Goal: Use online tool/utility: Utilize a website feature to perform a specific function

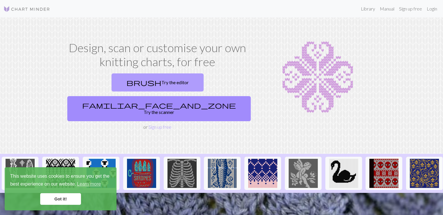
click at [114, 82] on link "brush Try the editor" at bounding box center [158, 82] width 92 height 18
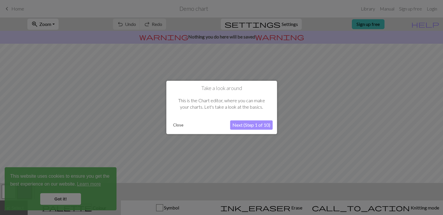
click at [257, 129] on button "Next (Step 1 of 10)" at bounding box center [251, 125] width 43 height 9
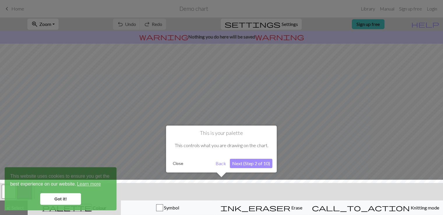
click at [233, 164] on button "Next (Step 2 of 10)" at bounding box center [251, 163] width 43 height 9
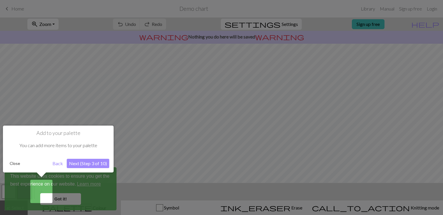
click at [98, 159] on button "Next (Step 3 of 10)" at bounding box center [88, 163] width 43 height 9
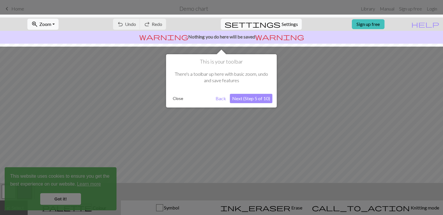
click at [262, 99] on button "Next (Step 5 of 10)" at bounding box center [251, 98] width 43 height 9
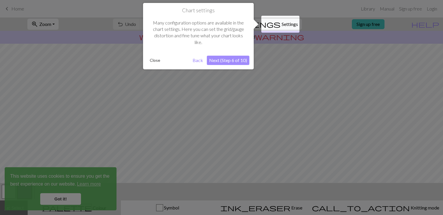
click at [230, 60] on button "Next (Step 6 of 10)" at bounding box center [228, 60] width 43 height 9
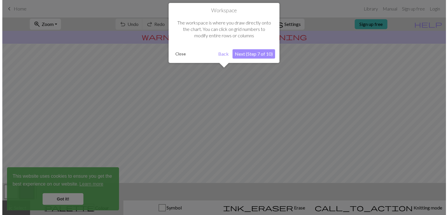
scroll to position [35, 0]
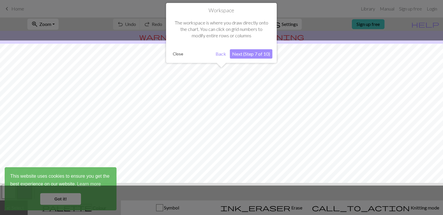
click at [264, 54] on button "Next (Step 7 of 10)" at bounding box center [251, 53] width 43 height 9
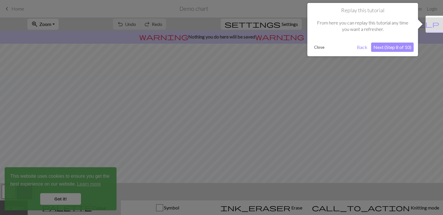
click at [406, 45] on button "Next (Step 8 of 10)" at bounding box center [392, 47] width 43 height 9
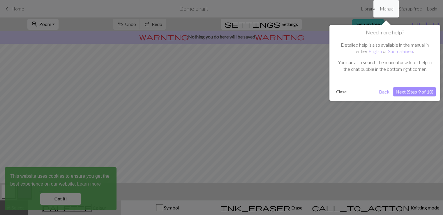
click at [422, 91] on button "Next (Step 9 of 10)" at bounding box center [415, 91] width 43 height 9
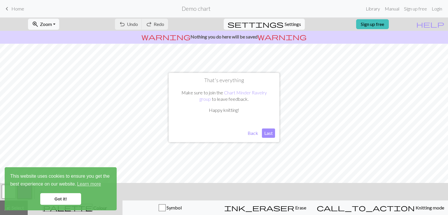
click at [268, 136] on button "Last" at bounding box center [268, 133] width 13 height 9
click at [62, 194] on link "Got it!" at bounding box center [60, 199] width 41 height 12
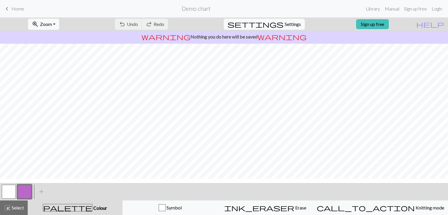
scroll to position [78, 0]
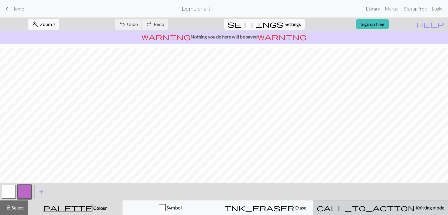
click at [415, 209] on span "Knitting mode" at bounding box center [429, 208] width 29 height 6
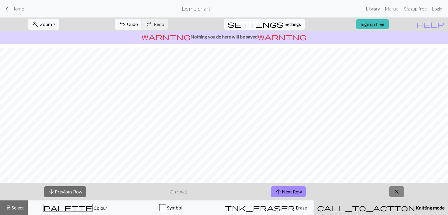
click at [399, 191] on span "close" at bounding box center [396, 192] width 7 height 8
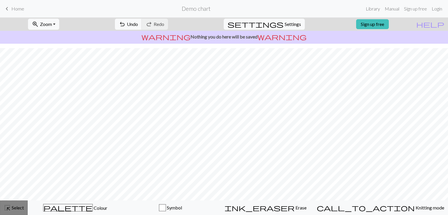
click at [21, 206] on span "Select" at bounding box center [17, 208] width 13 height 6
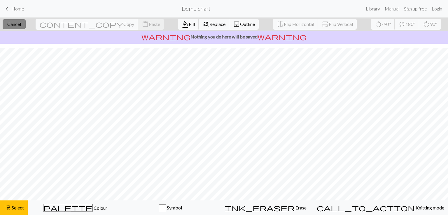
click at [17, 21] on button "close Cancel" at bounding box center [14, 24] width 23 height 10
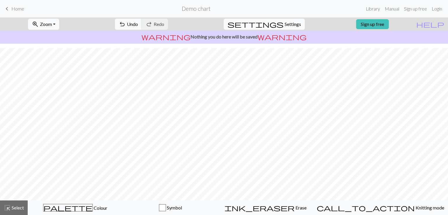
click at [292, 20] on button "settings Settings" at bounding box center [264, 24] width 81 height 11
select select "aran"
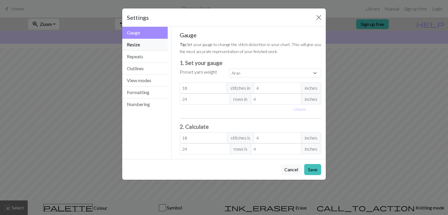
click at [152, 43] on button "Resize" at bounding box center [144, 45] width 45 height 12
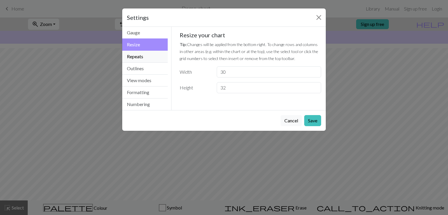
click at [138, 52] on button "Repeats" at bounding box center [144, 57] width 45 height 12
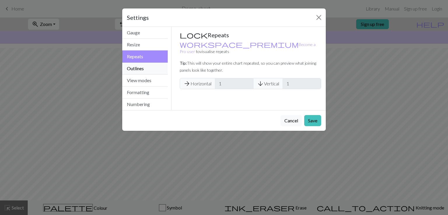
click at [151, 73] on button "Outlines" at bounding box center [144, 69] width 45 height 12
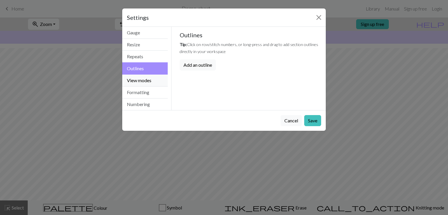
click at [151, 83] on button "View modes" at bounding box center [144, 81] width 45 height 12
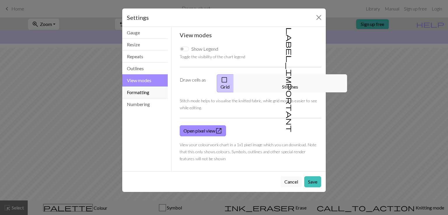
click at [152, 93] on button "Formatting" at bounding box center [144, 93] width 45 height 12
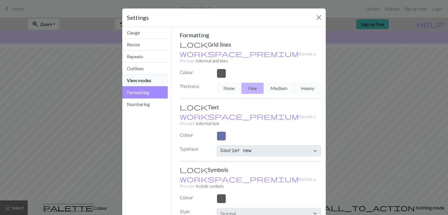
click at [147, 79] on button "View modes" at bounding box center [144, 81] width 45 height 12
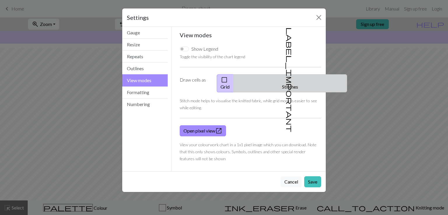
click at [279, 82] on button "label_important Stitches" at bounding box center [290, 83] width 114 height 18
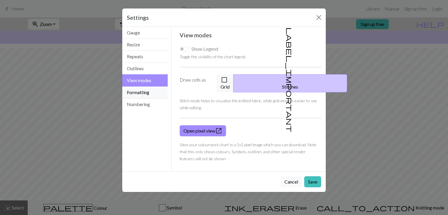
click at [157, 94] on button "Formatting" at bounding box center [144, 93] width 45 height 12
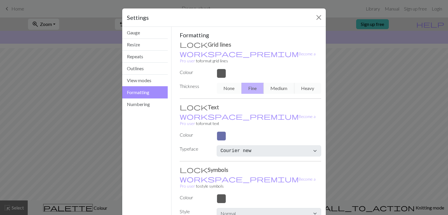
scroll to position [22, 0]
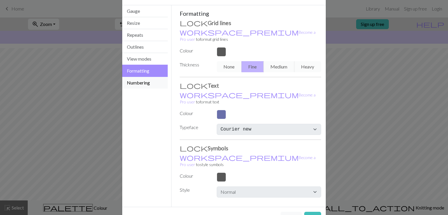
click at [143, 80] on button "Numbering" at bounding box center [144, 83] width 45 height 12
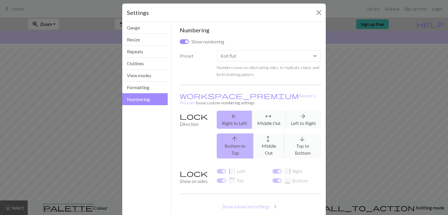
scroll to position [0, 0]
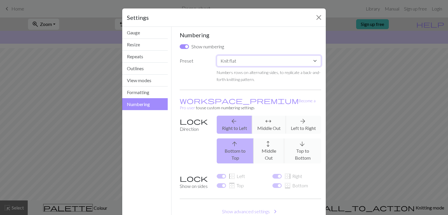
click at [301, 65] on select "Custom Knit flat Knit in the round Lace knitting Cross stitch" at bounding box center [269, 60] width 104 height 11
select select "crossstitch"
click at [217, 55] on select "Custom Knit flat Knit in the round Lace knitting Cross stitch" at bounding box center [269, 60] width 104 height 11
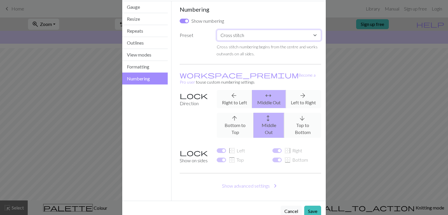
scroll to position [25, 0]
click at [312, 206] on button "Save" at bounding box center [312, 211] width 17 height 11
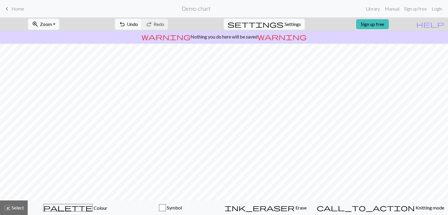
scroll to position [0, 0]
